Goal: Information Seeking & Learning: Learn about a topic

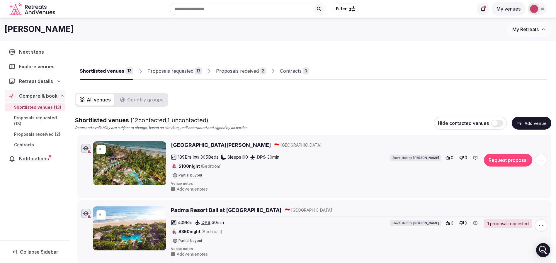
click at [208, 39] on div "[PERSON_NAME] My Retreats" at bounding box center [278, 29] width 556 height 23
click at [240, 68] on div "Proposals received" at bounding box center [237, 70] width 43 height 7
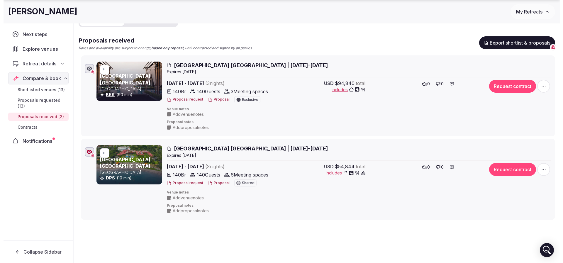
scroll to position [88, 0]
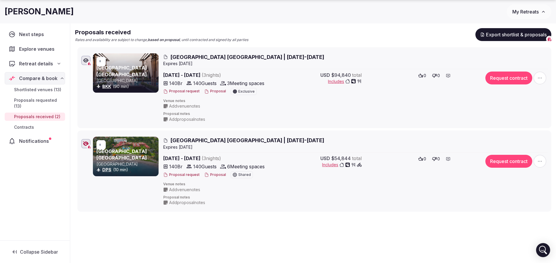
click at [213, 174] on button "Proposal" at bounding box center [215, 174] width 22 height 5
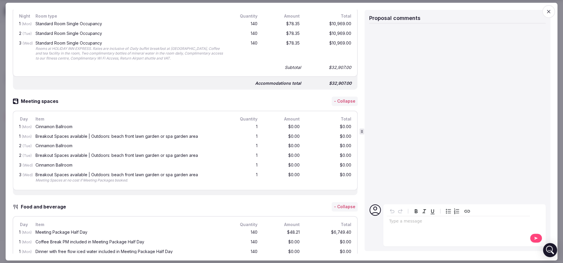
scroll to position [396, 0]
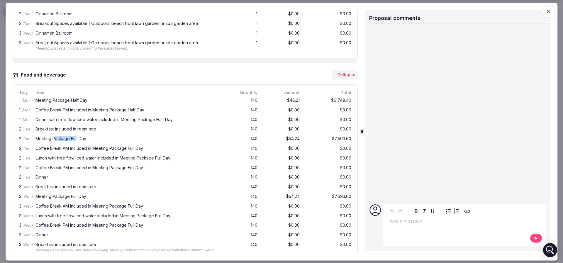
drag, startPoint x: 54, startPoint y: 138, endPoint x: 74, endPoint y: 137, distance: 20.5
click at [74, 137] on div "Meeting Package Full Day" at bounding box center [129, 139] width 189 height 4
drag, startPoint x: 54, startPoint y: 145, endPoint x: 89, endPoint y: 144, distance: 34.3
click at [89, 147] on div "Coffee Break AM included in Meeting Package Full Day" at bounding box center [129, 149] width 189 height 4
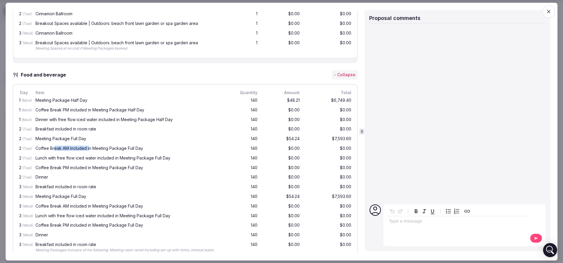
click at [89, 147] on div "Coffee Break AM included in Meeting Package Full Day" at bounding box center [129, 149] width 189 height 4
drag, startPoint x: 55, startPoint y: 158, endPoint x: 106, endPoint y: 159, distance: 51.0
click at [106, 159] on div "Lunch with free flow iced water included in Meeting Package Full Day" at bounding box center [129, 158] width 191 height 7
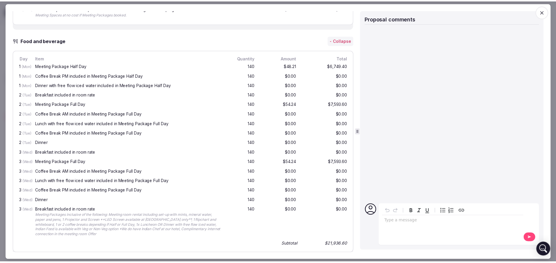
scroll to position [440, 0]
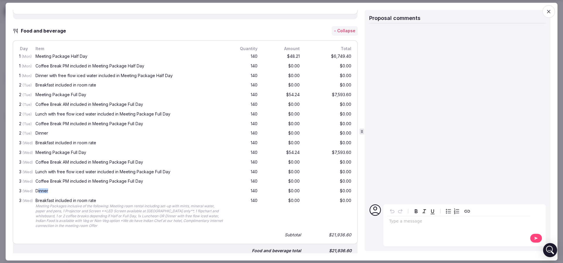
drag, startPoint x: 50, startPoint y: 188, endPoint x: 141, endPoint y: 187, distance: 91.2
click at [141, 189] on div "Dinner" at bounding box center [129, 191] width 189 height 4
drag, startPoint x: 281, startPoint y: 91, endPoint x: 289, endPoint y: 91, distance: 8.5
click at [289, 92] on div "$54.24" at bounding box center [282, 95] width 38 height 7
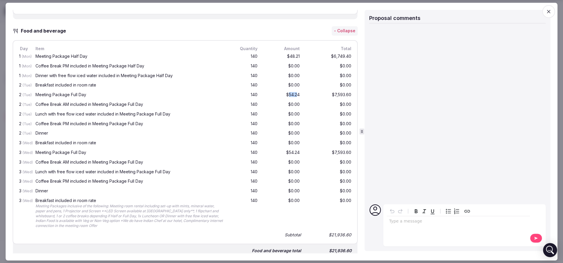
click at [289, 92] on div "$54.24" at bounding box center [282, 95] width 38 height 7
drag, startPoint x: 280, startPoint y: 93, endPoint x: 290, endPoint y: 93, distance: 9.7
click at [290, 93] on div "$54.24" at bounding box center [282, 95] width 38 height 7
drag, startPoint x: 343, startPoint y: 188, endPoint x: 31, endPoint y: 188, distance: 311.8
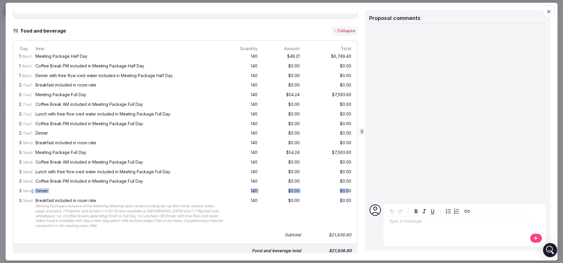
click at [31, 188] on div "3 (Wed) Dinner 140 $0.00 $0.00" at bounding box center [185, 192] width 334 height 10
click at [31, 189] on span "(Wed)" at bounding box center [28, 191] width 10 height 4
drag, startPoint x: 20, startPoint y: 190, endPoint x: 58, endPoint y: 189, distance: 38.7
click at [58, 189] on div "3 (Wed) Dinner 140 $0.00 $0.00" at bounding box center [185, 192] width 334 height 10
click at [58, 189] on div "Dinner" at bounding box center [129, 191] width 189 height 4
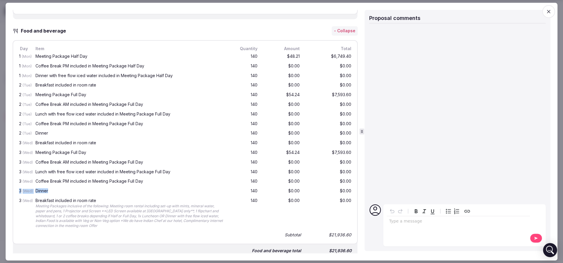
drag, startPoint x: 58, startPoint y: 189, endPoint x: 17, endPoint y: 192, distance: 41.1
click at [17, 192] on div "Day Item Quantity Amount Total 1 (Mon) Meeting Package Half Day 140 $48.21 $6,7…" at bounding box center [185, 142] width 345 height 204
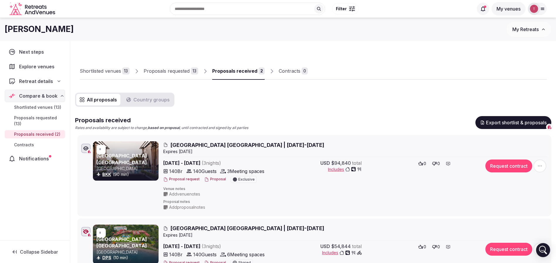
scroll to position [44, 0]
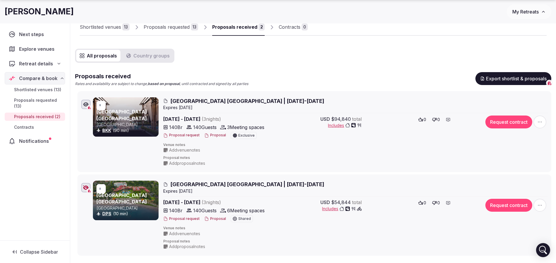
click at [118, 26] on div "Shortlisted venues" at bounding box center [100, 26] width 41 height 7
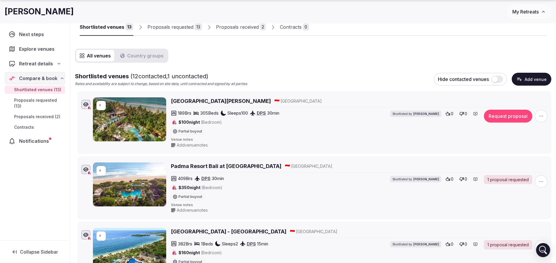
scroll to position [209, 0]
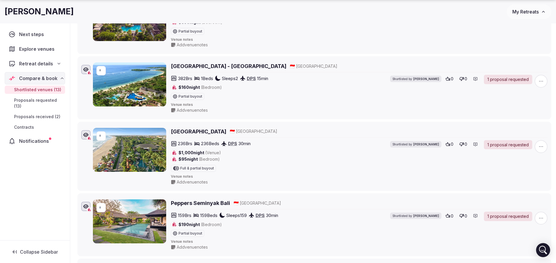
click at [209, 130] on h2 "[GEOGRAPHIC_DATA]" at bounding box center [198, 131] width 55 height 7
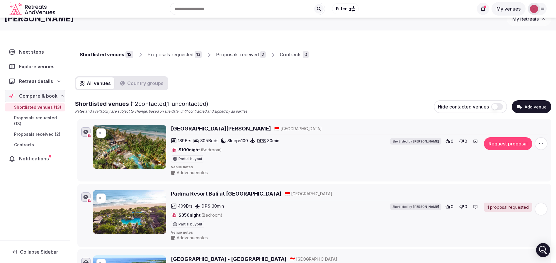
scroll to position [0, 0]
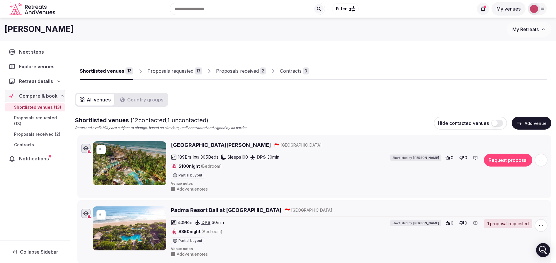
click at [239, 67] on link "Proposals received 2" at bounding box center [241, 71] width 50 height 17
click at [239, 69] on div "Proposals received" at bounding box center [237, 70] width 43 height 7
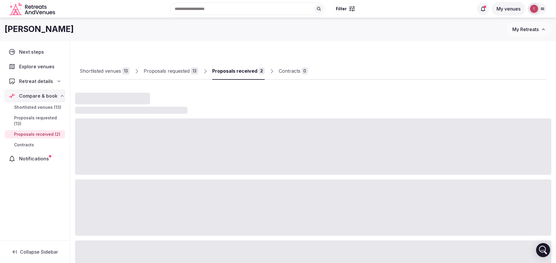
click at [239, 69] on div "Proposals received" at bounding box center [234, 70] width 45 height 7
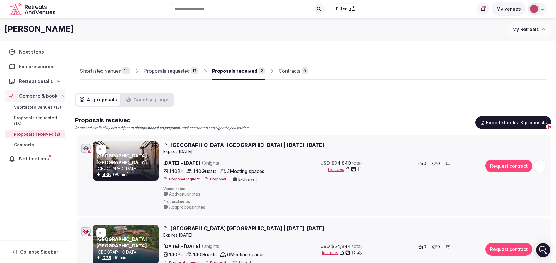
click at [112, 70] on div "Shortlisted venues" at bounding box center [100, 70] width 41 height 7
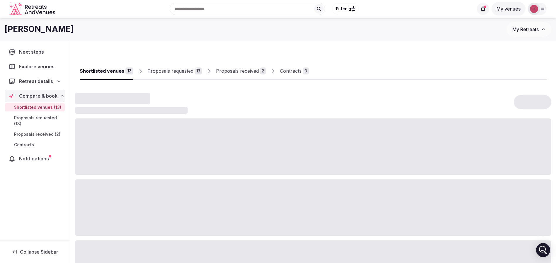
click at [188, 69] on div "Proposals requested" at bounding box center [170, 70] width 46 height 7
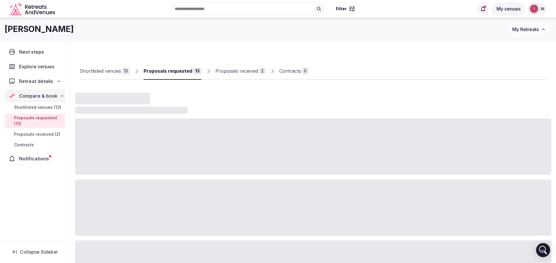
click at [188, 69] on div "Proposals requested" at bounding box center [168, 70] width 49 height 7
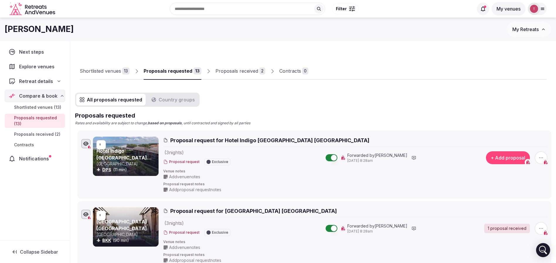
click at [234, 71] on div "Proposals received" at bounding box center [236, 70] width 43 height 7
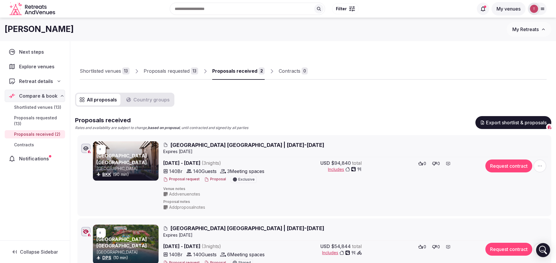
click at [407, 53] on div "Shortlisted venues 13 Proposals requested 13 Proposals received 2 Contracts 0" at bounding box center [313, 66] width 467 height 27
click at [394, 56] on div "Shortlisted venues 13 Proposals requested 13 Proposals received 2 Contracts 0" at bounding box center [313, 66] width 467 height 27
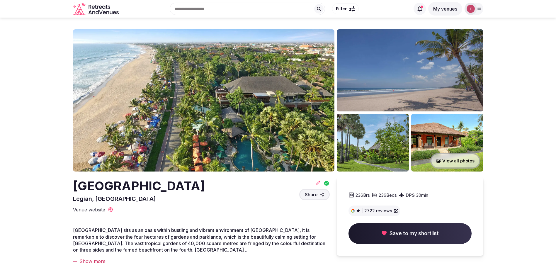
click at [249, 91] on img at bounding box center [203, 100] width 261 height 142
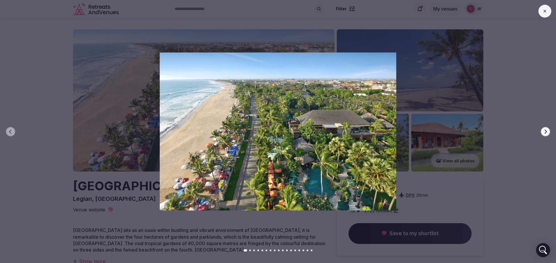
click at [544, 130] on icon "button" at bounding box center [545, 131] width 5 height 5
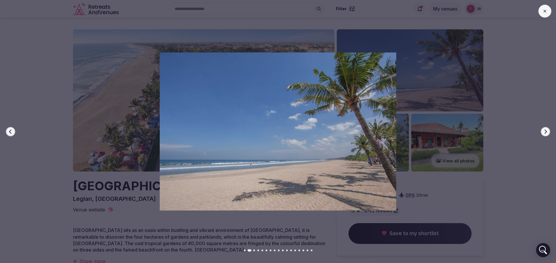
click at [544, 130] on icon "button" at bounding box center [545, 131] width 5 height 5
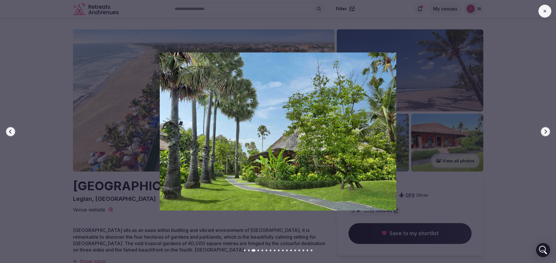
click at [544, 130] on icon "button" at bounding box center [545, 131] width 5 height 5
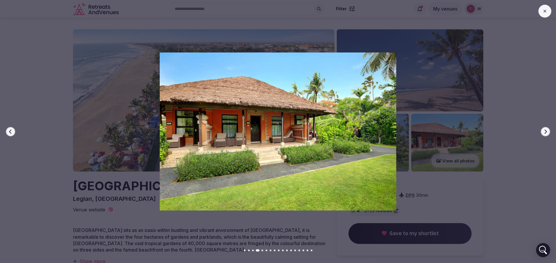
click at [544, 130] on icon "button" at bounding box center [545, 131] width 5 height 5
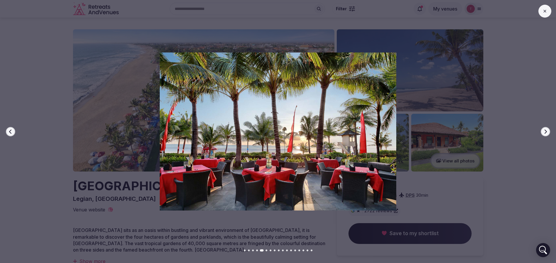
click at [544, 130] on icon "button" at bounding box center [545, 131] width 5 height 5
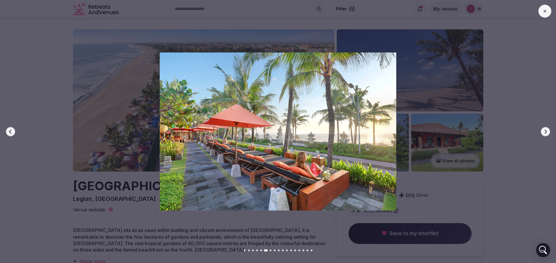
click at [544, 130] on icon "button" at bounding box center [545, 131] width 5 height 5
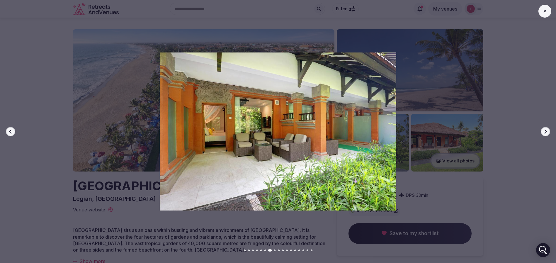
click at [544, 130] on icon "button" at bounding box center [545, 131] width 5 height 5
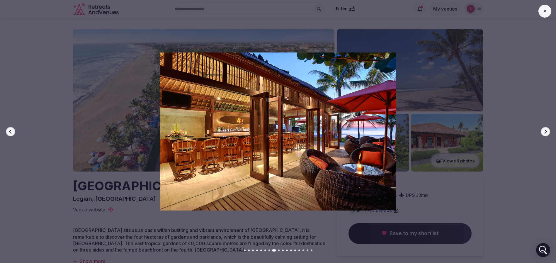
click at [544, 130] on icon "button" at bounding box center [545, 131] width 5 height 5
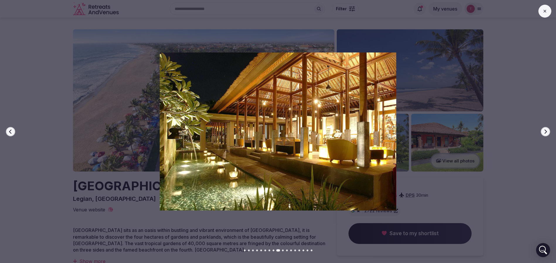
click at [544, 130] on icon "button" at bounding box center [545, 131] width 5 height 5
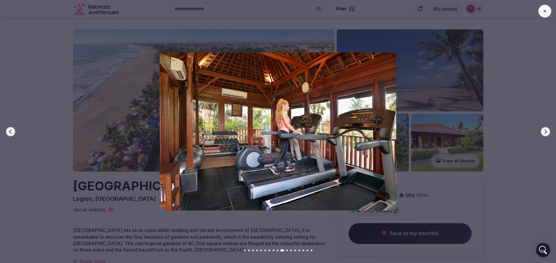
click at [544, 130] on icon "button" at bounding box center [545, 131] width 5 height 5
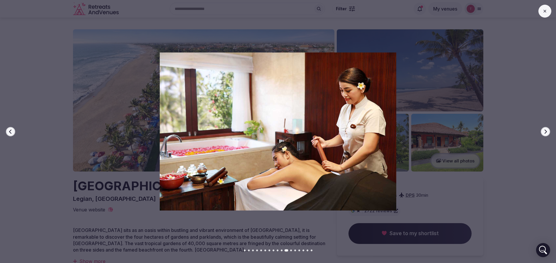
click at [544, 130] on icon "button" at bounding box center [545, 131] width 5 height 5
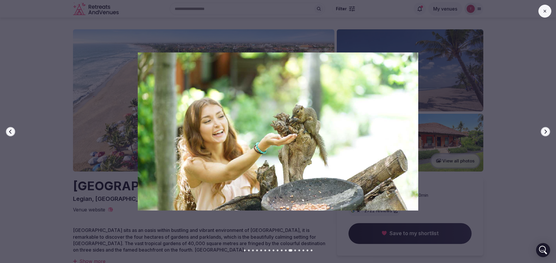
click at [544, 130] on icon "button" at bounding box center [545, 131] width 5 height 5
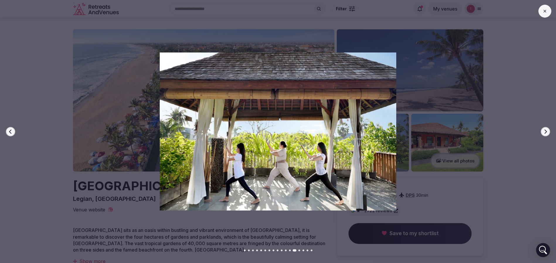
click at [544, 130] on icon "button" at bounding box center [545, 131] width 5 height 5
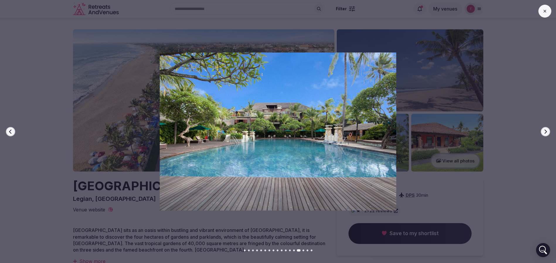
click at [544, 130] on icon "button" at bounding box center [545, 131] width 5 height 5
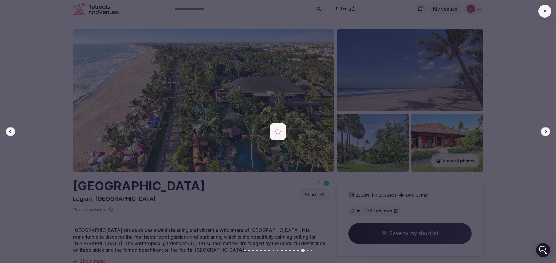
click at [544, 130] on icon "button" at bounding box center [545, 131] width 5 height 5
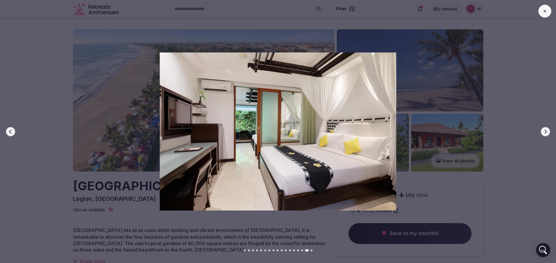
click at [544, 130] on icon "button" at bounding box center [545, 131] width 5 height 5
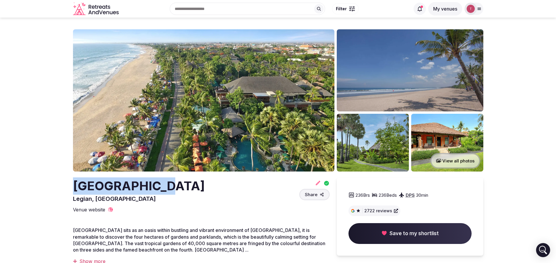
drag, startPoint x: 73, startPoint y: 181, endPoint x: 159, endPoint y: 182, distance: 85.9
click at [159, 182] on h2 "[GEOGRAPHIC_DATA]" at bounding box center [139, 185] width 132 height 17
